Goal: Transaction & Acquisition: Purchase product/service

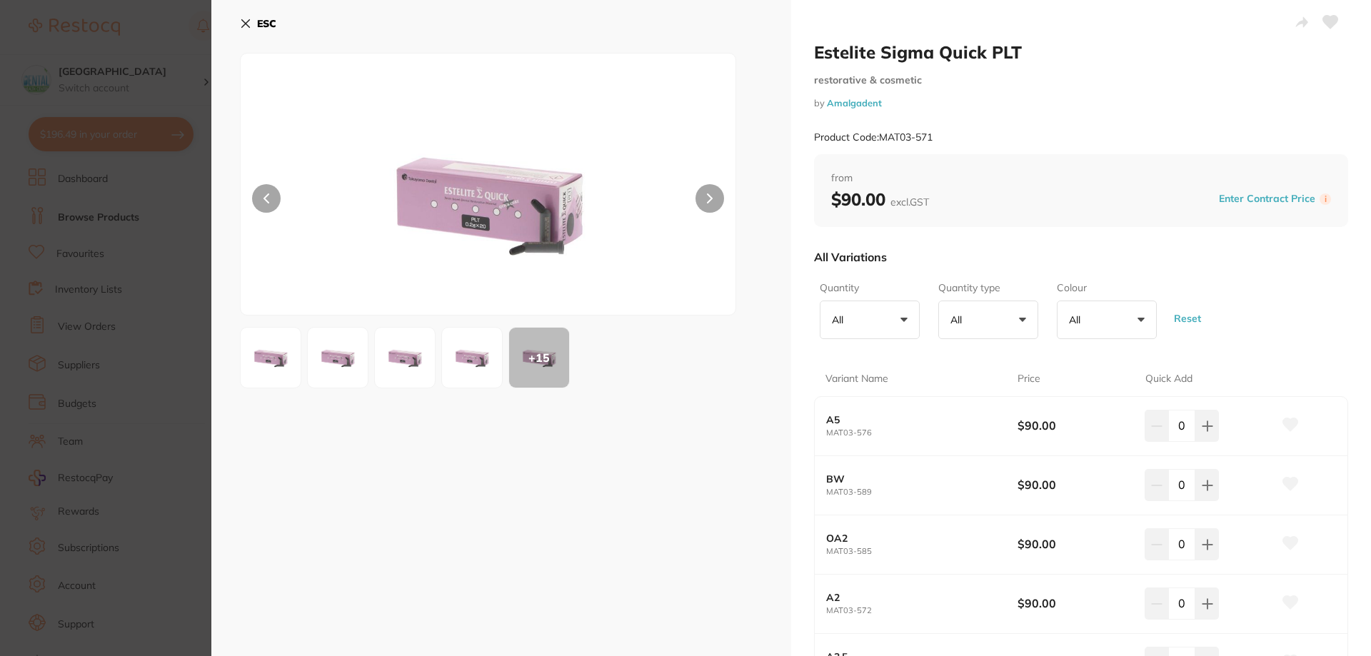
click at [120, 131] on section "Estelite Sigma Quick PLT restorative & cosmetic by Amalgadent Product Code: MAT…" at bounding box center [685, 328] width 1371 height 656
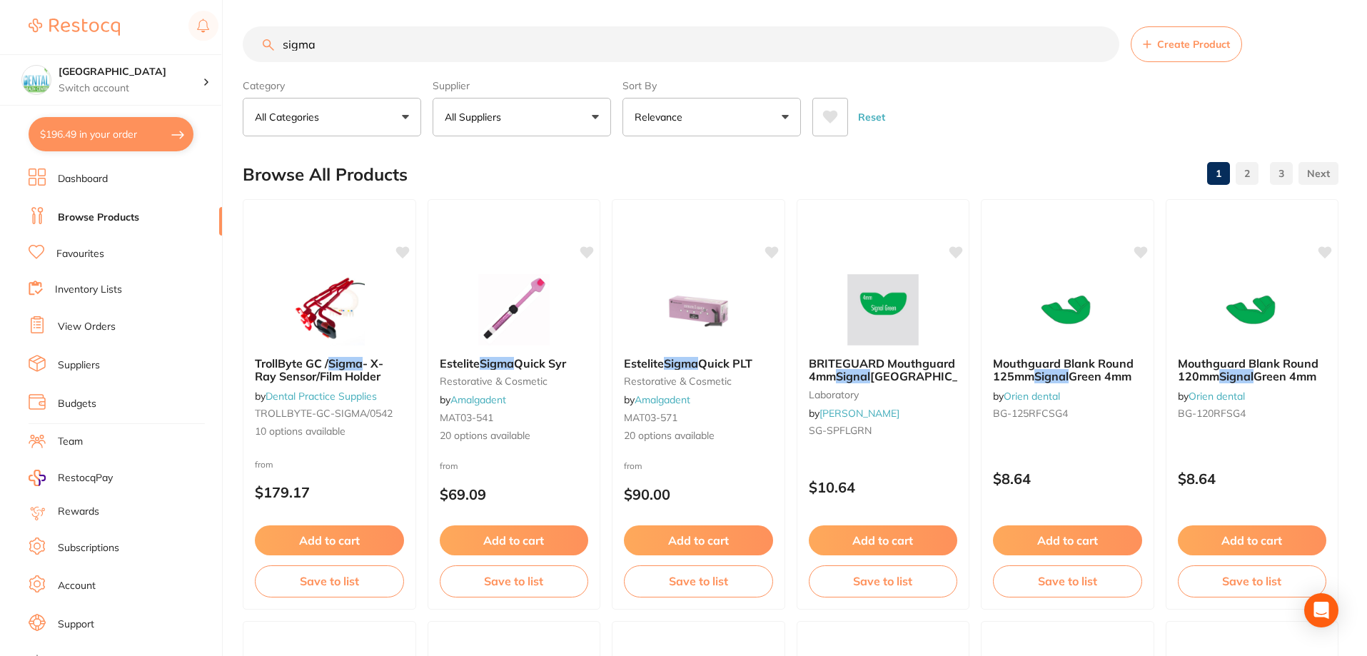
drag, startPoint x: 286, startPoint y: 39, endPoint x: 311, endPoint y: 41, distance: 25.0
click at [311, 41] on input "sigma" at bounding box center [681, 44] width 877 height 36
drag, startPoint x: 351, startPoint y: 46, endPoint x: 116, endPoint y: 49, distance: 234.2
click at [116, 49] on div "$196.49 Dental Health Centre Switch account Dental Health Centre $196.49 in you…" at bounding box center [683, 326] width 1367 height 656
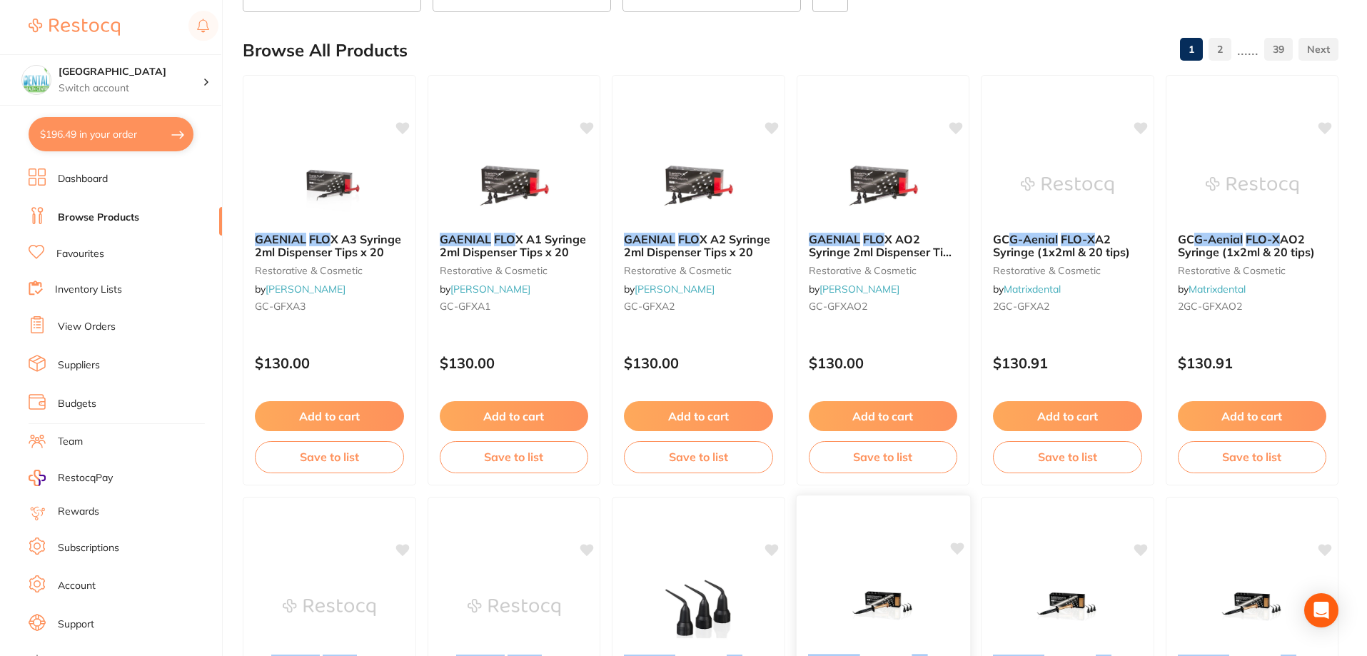
scroll to position [286, 0]
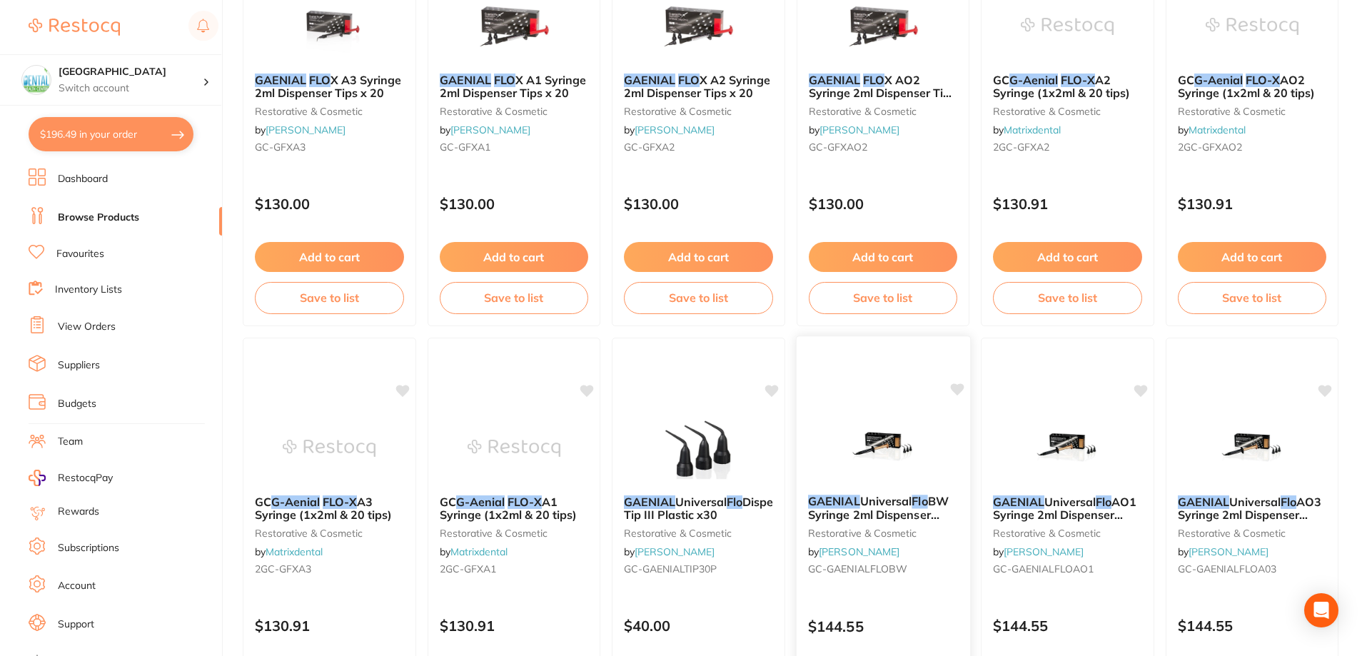
click at [875, 391] on div "GAENIAL Universal Flo BW Syringe 2ml Dispenser Tipsx20 restorative & cosmetic b…" at bounding box center [882, 543] width 175 height 415
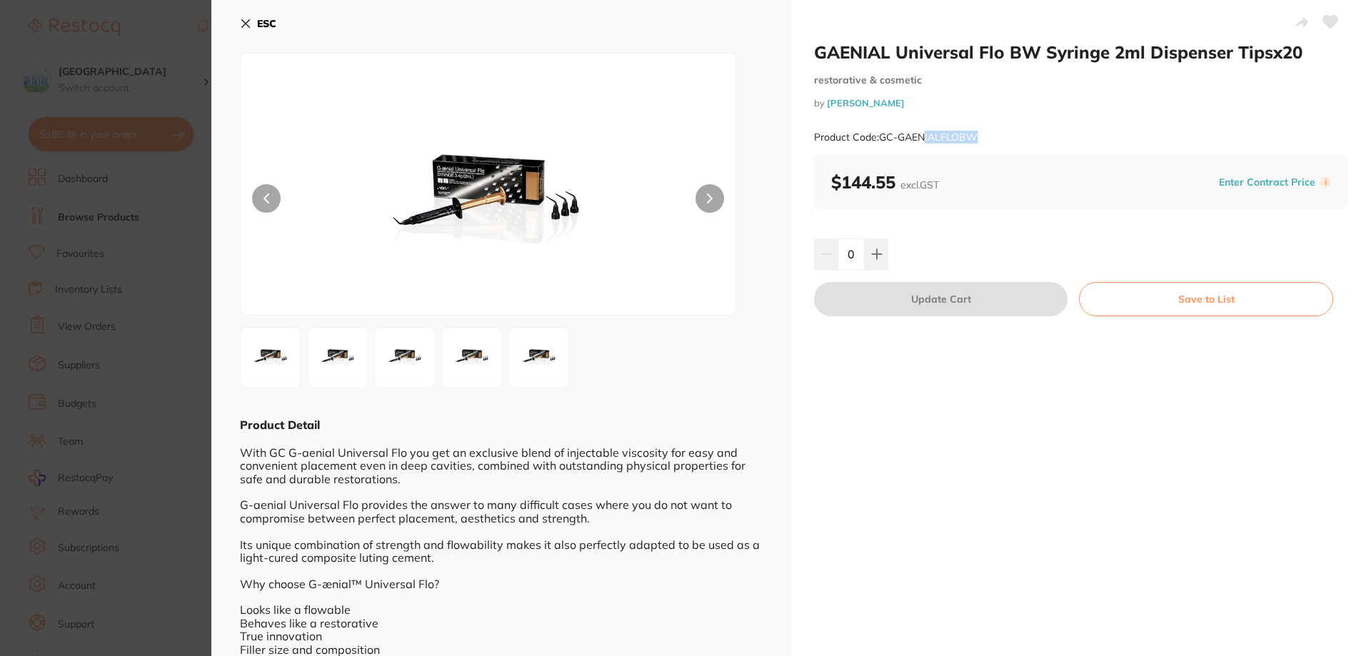
drag, startPoint x: 982, startPoint y: 135, endPoint x: 925, endPoint y: 136, distance: 57.8
click at [925, 136] on div "Product Code: GC-GAENIALFLOBW" at bounding box center [1081, 137] width 534 height 35
click at [942, 136] on small "Product Code: GC-GAENIALFLOBW" at bounding box center [895, 137] width 163 height 12
drag, startPoint x: 1000, startPoint y: 53, endPoint x: 813, endPoint y: 36, distance: 187.8
click at [813, 36] on div "GAENIAL Universal Flo BW Syringe 2ml Dispenser Tipsx20 restorative & cosmetic b…" at bounding box center [1081, 406] width 580 height 812
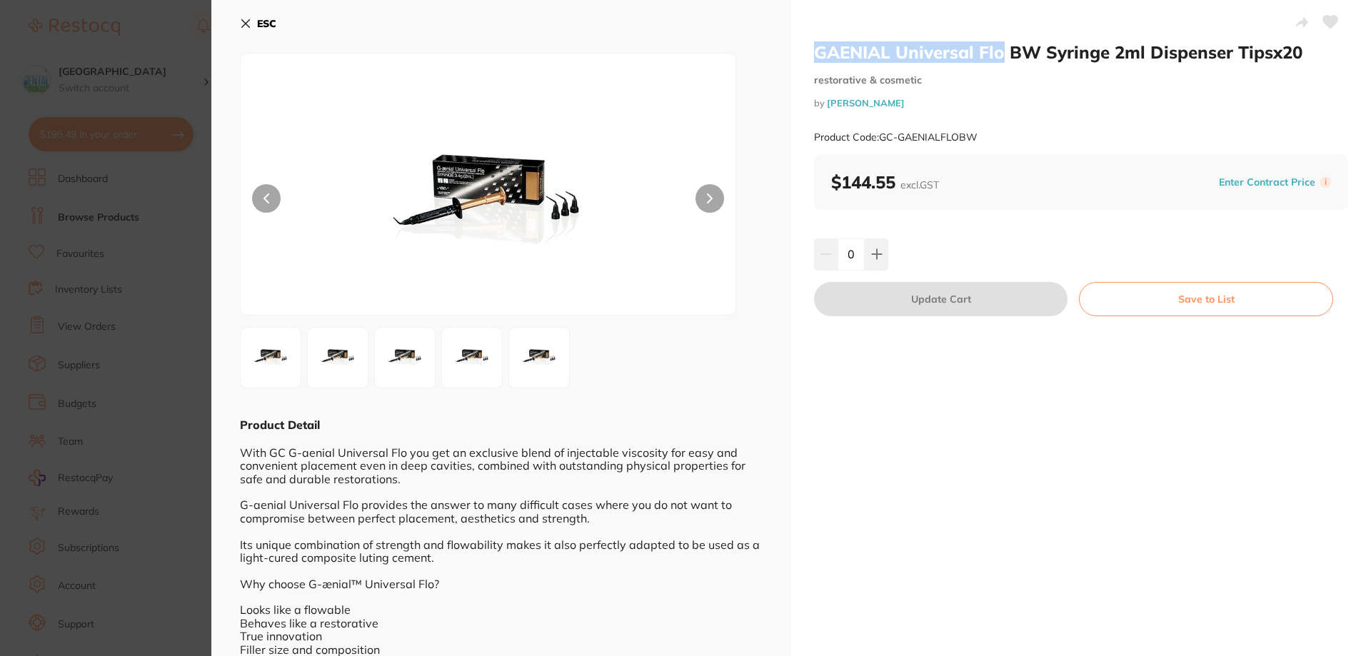
copy h2 "GAENIAL Universal Flo"
click at [176, 51] on section "GAENIAL Universal Flo BW Syringe 2ml Dispenser Tipsx20 restorative & cosmetic b…" at bounding box center [685, 328] width 1371 height 656
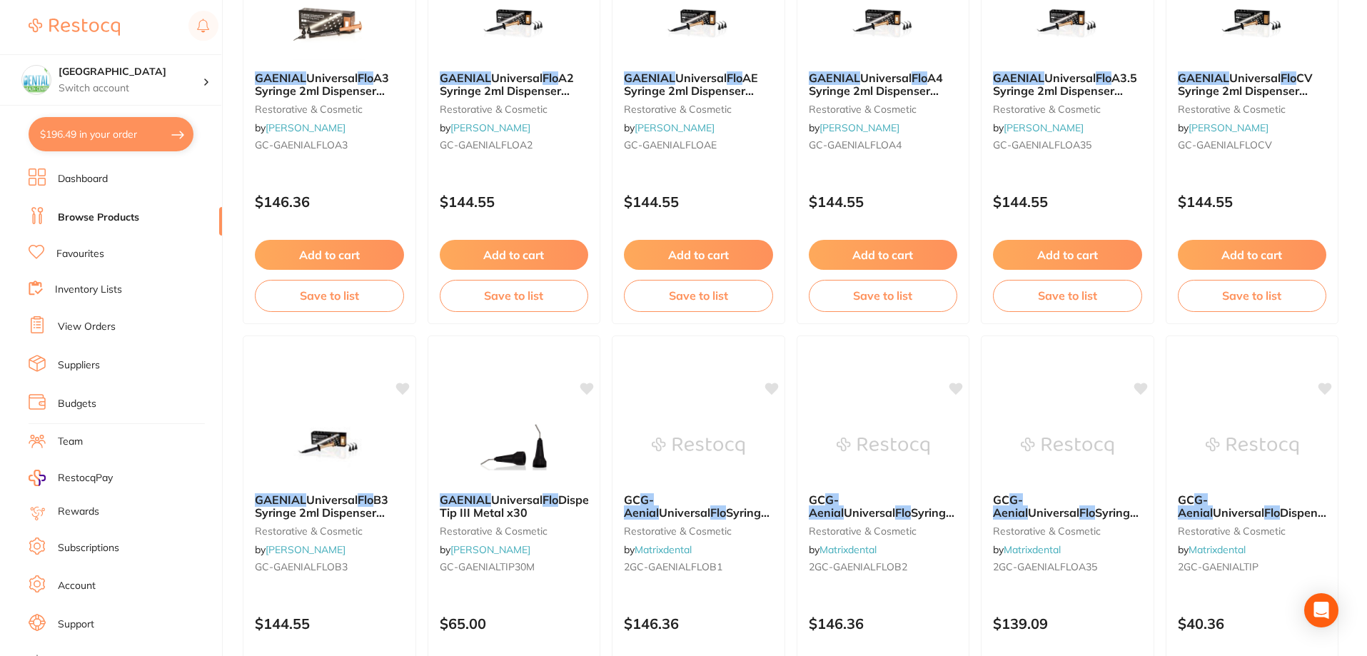
scroll to position [1705, 0]
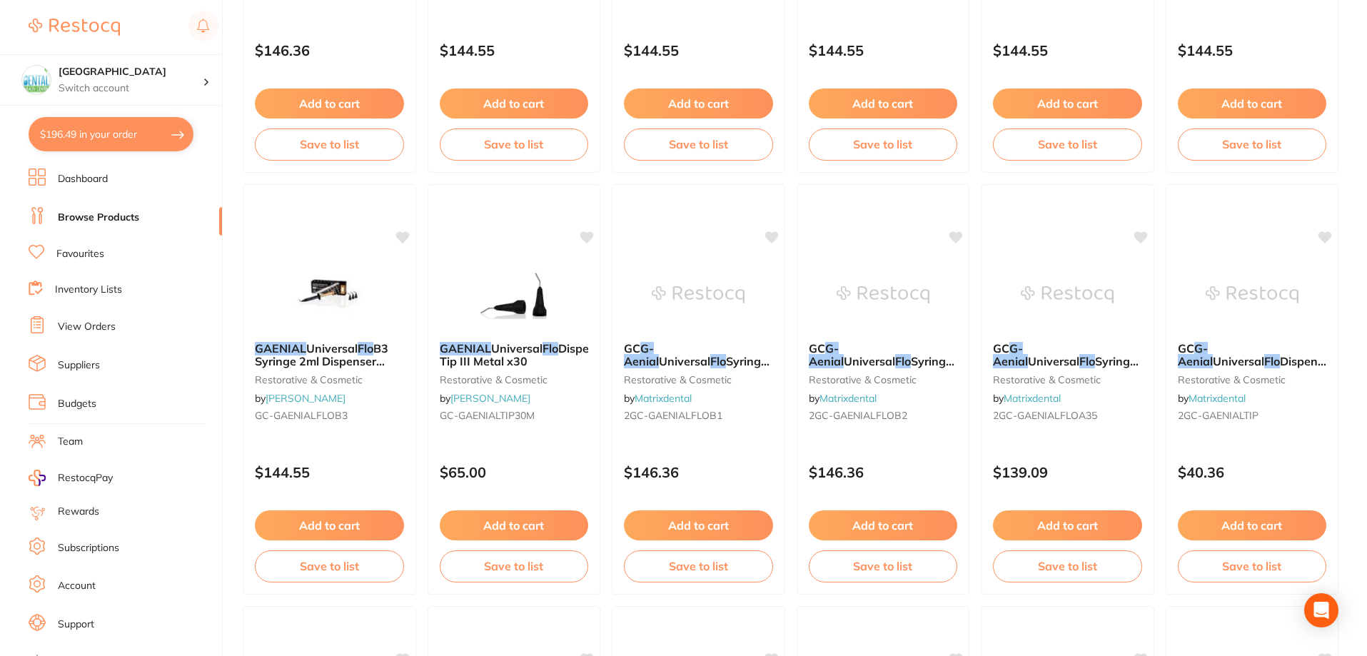
click at [100, 216] on link "Browse Products" at bounding box center [98, 218] width 81 height 14
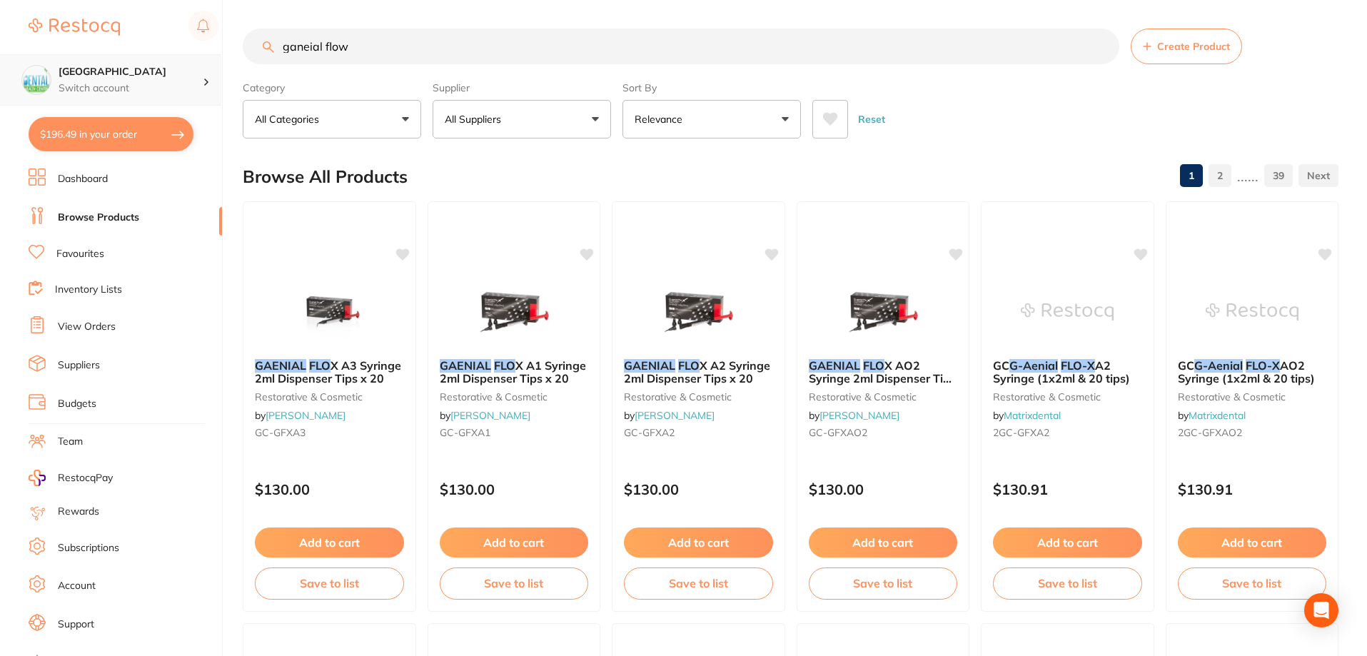
drag, startPoint x: 283, startPoint y: 55, endPoint x: 196, endPoint y: 54, distance: 86.4
click at [208, 55] on div "$196.49 Dental Health Centre Switch account Dental Health Centre $196.49 in you…" at bounding box center [683, 328] width 1367 height 656
type input "biplast"
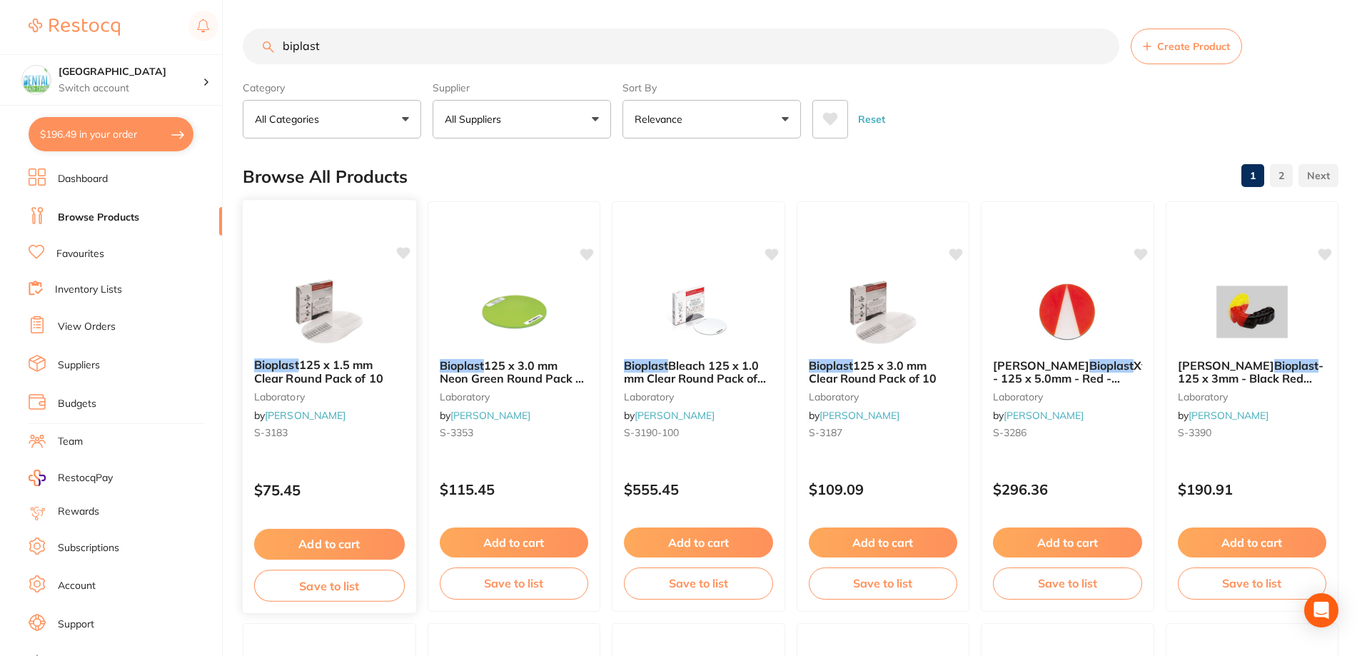
click at [321, 291] on img at bounding box center [330, 311] width 94 height 72
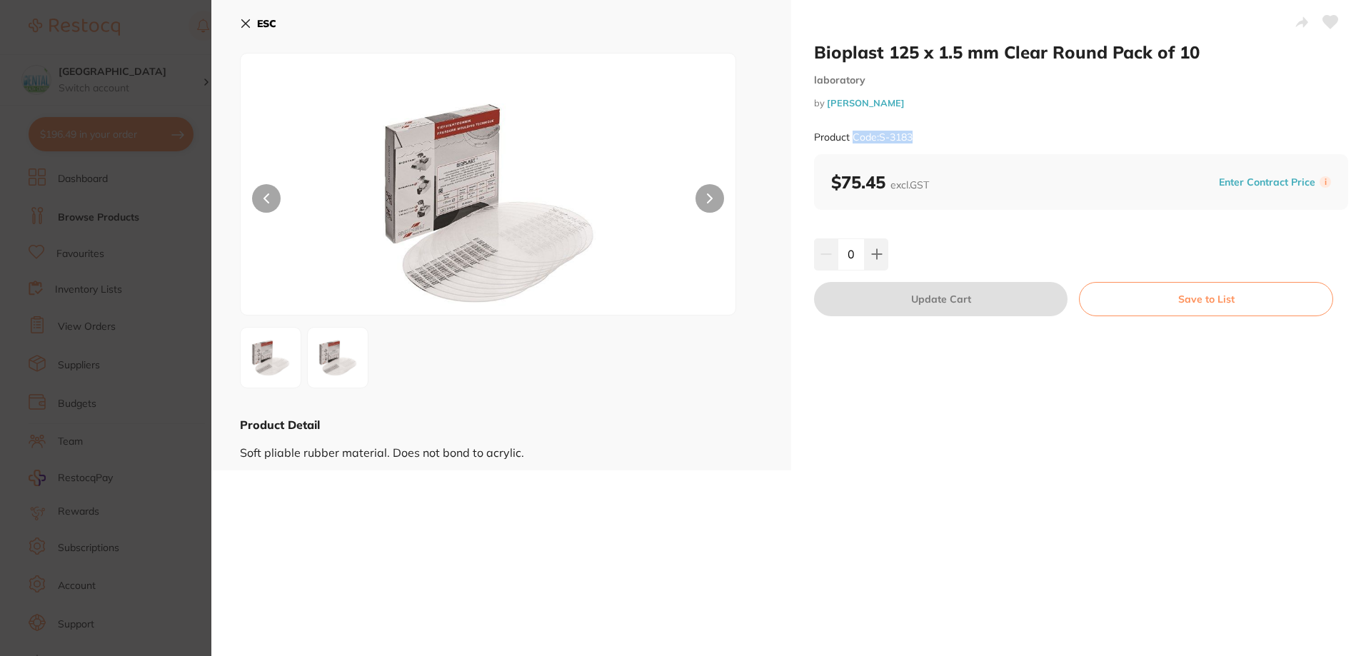
drag, startPoint x: 926, startPoint y: 139, endPoint x: 850, endPoint y: 134, distance: 75.9
click at [850, 134] on div "Product Code: S-3183" at bounding box center [1081, 137] width 534 height 35
copy small "Code: S-3183"
